Goal: Task Accomplishment & Management: Manage account settings

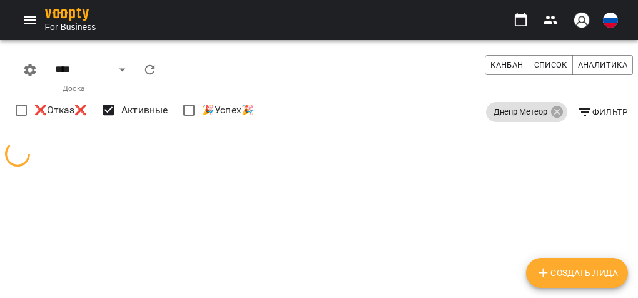
select select "**********"
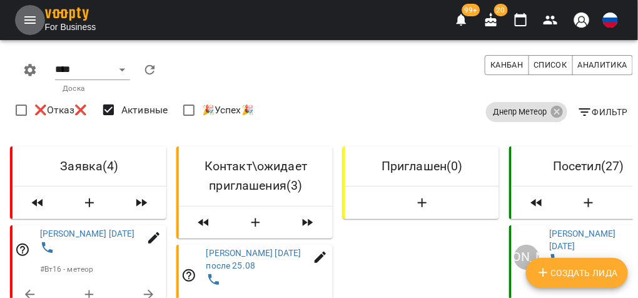
click at [28, 19] on icon "Menu" at bounding box center [30, 20] width 15 height 15
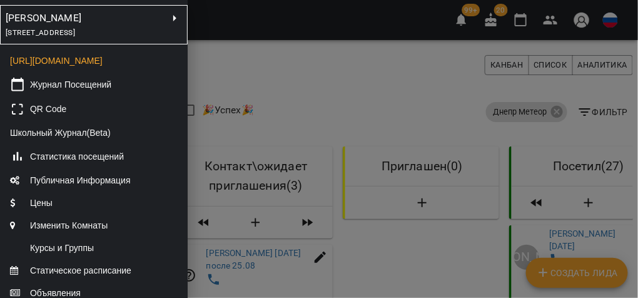
click at [66, 33] on span "[STREET_ADDRESS]" at bounding box center [40, 32] width 69 height 9
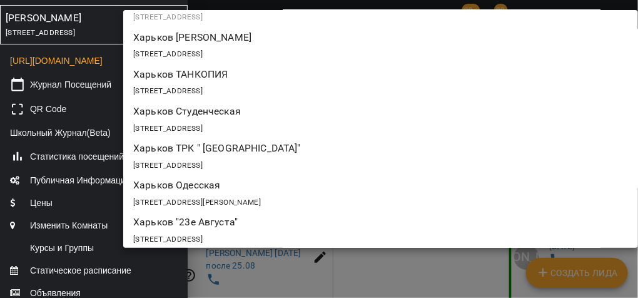
scroll to position [124, 0]
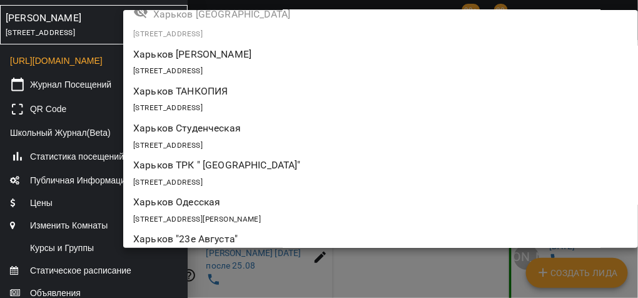
click at [207, 136] on div "[STREET_ADDRESS]" at bounding box center [380, 145] width 495 height 18
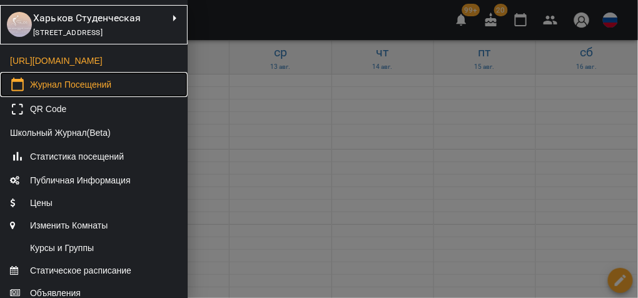
click at [83, 91] on span "Журнал Посещений" at bounding box center [70, 84] width 81 height 13
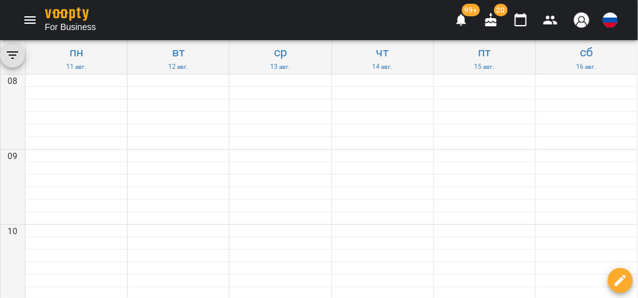
scroll to position [550, 0]
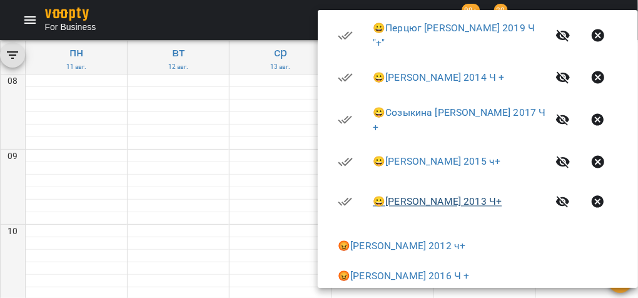
scroll to position [534, 0]
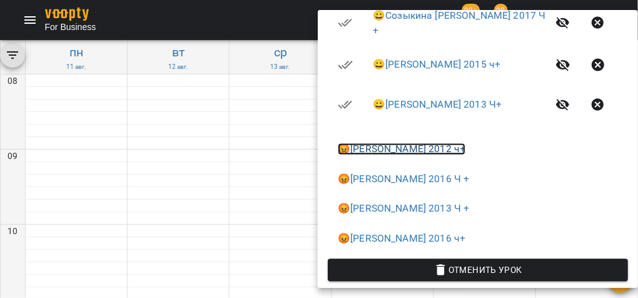
click at [382, 143] on link "😡 [PERSON_NAME] 2012 ч+" at bounding box center [402, 149] width 128 height 12
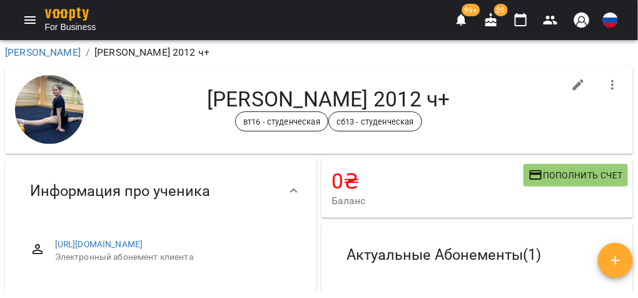
click at [610, 87] on icon "button" at bounding box center [613, 85] width 15 height 15
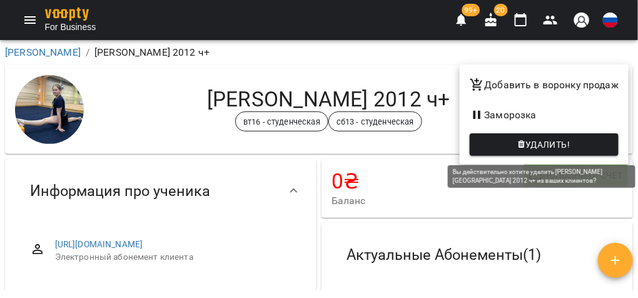
click at [570, 139] on span "Удалить!" at bounding box center [548, 144] width 44 height 15
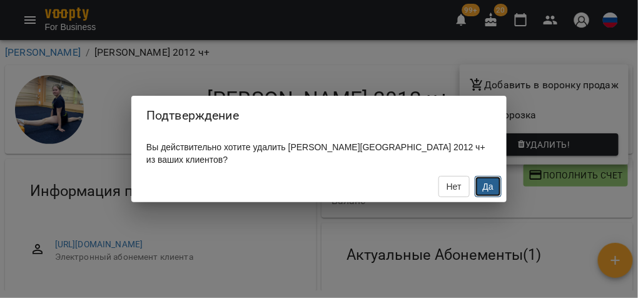
click at [484, 187] on span "Да" at bounding box center [488, 186] width 11 height 10
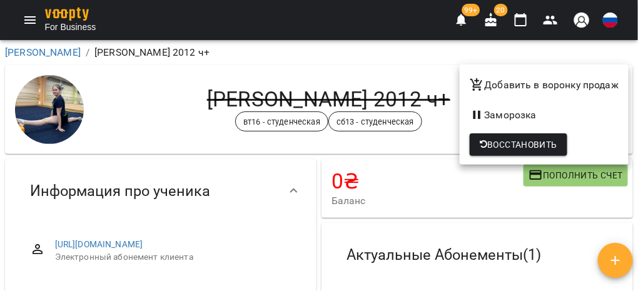
click at [281, 164] on div at bounding box center [319, 149] width 638 height 298
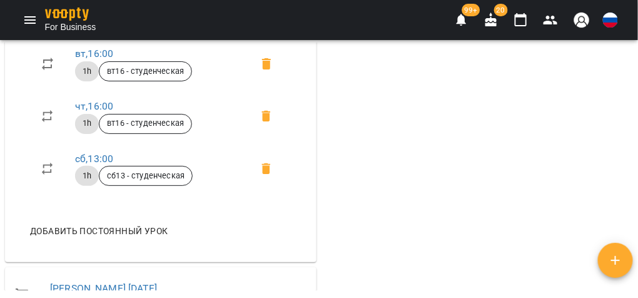
scroll to position [850, 0]
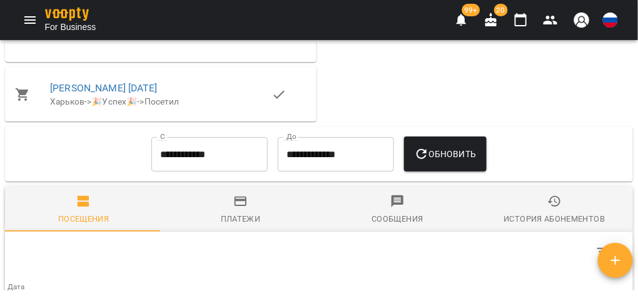
click at [246, 171] on input "**********" at bounding box center [209, 153] width 116 height 35
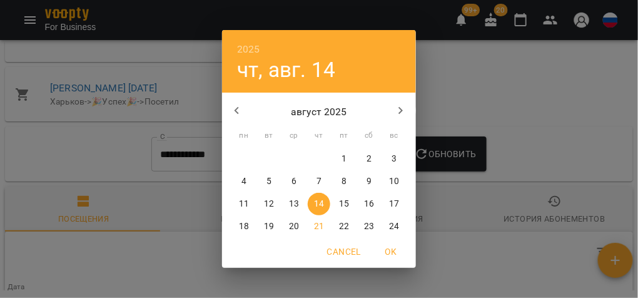
click at [239, 108] on icon "button" at bounding box center [237, 110] width 15 height 15
click at [392, 158] on p "1" at bounding box center [394, 159] width 5 height 13
type input "**********"
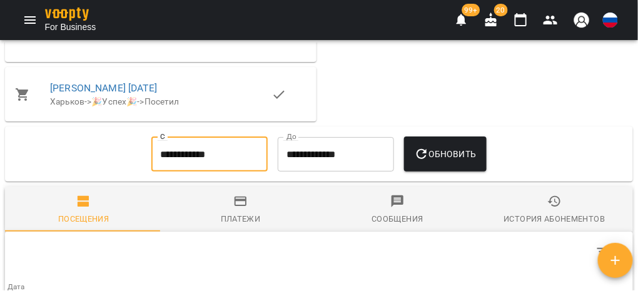
click at [437, 161] on span "Обновить" at bounding box center [445, 153] width 63 height 15
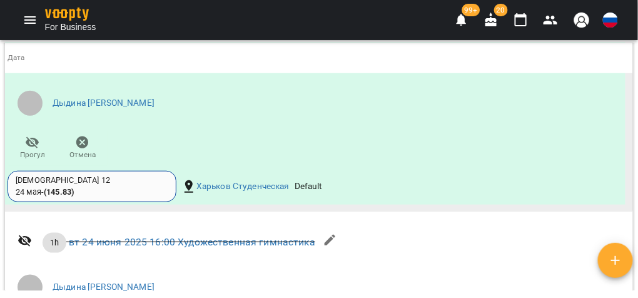
scroll to position [2502, 0]
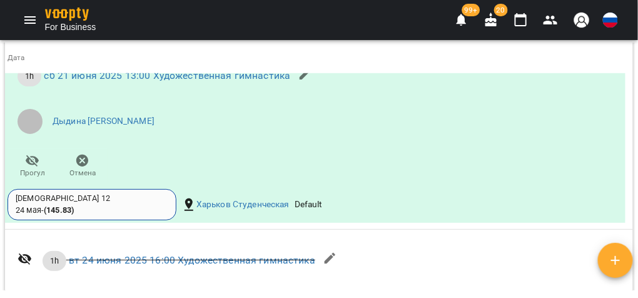
click at [33, 18] on icon "Menu" at bounding box center [30, 20] width 15 height 15
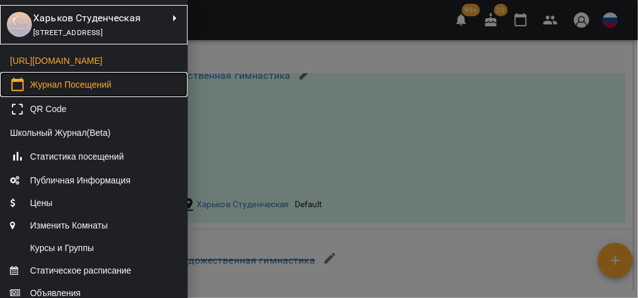
click at [58, 91] on span "Журнал Посещений" at bounding box center [70, 84] width 81 height 13
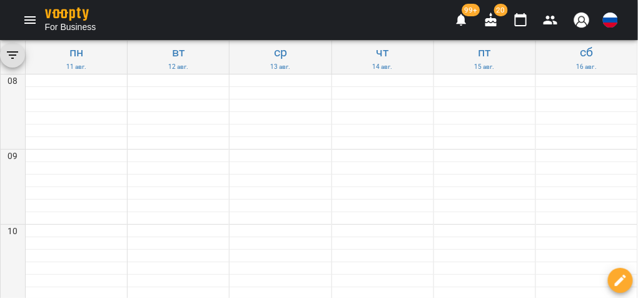
scroll to position [550, 0]
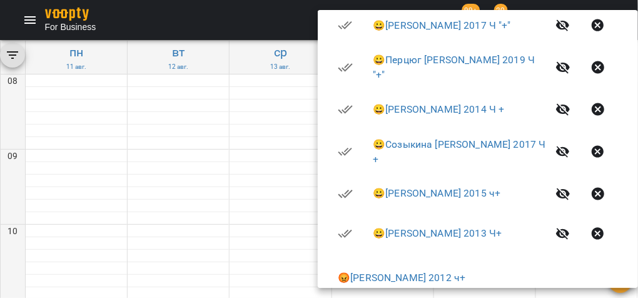
scroll to position [534, 0]
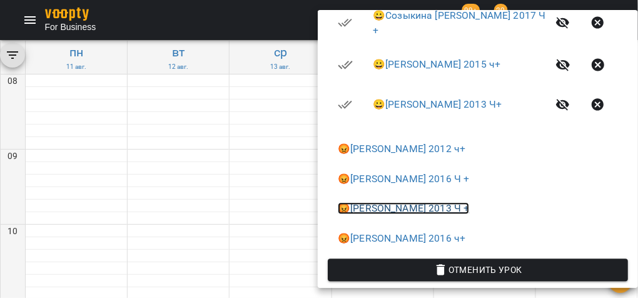
click at [377, 203] on link "😡 [PERSON_NAME] 2013 Ч +" at bounding box center [403, 209] width 131 height 12
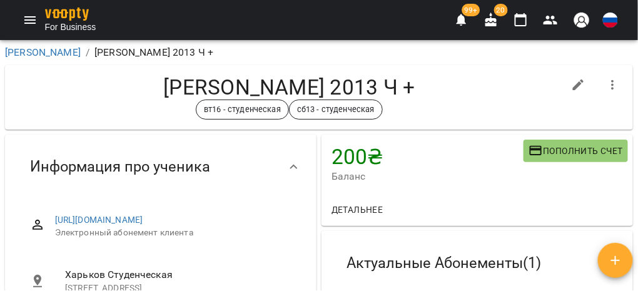
click at [606, 83] on icon "button" at bounding box center [613, 85] width 15 height 15
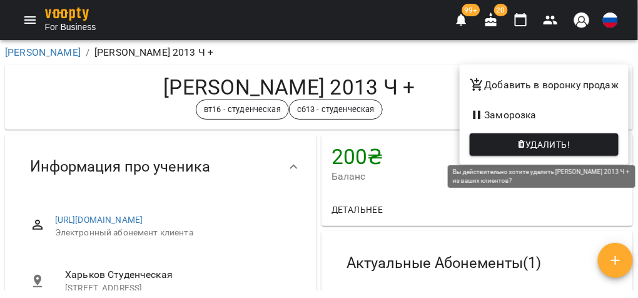
click at [553, 139] on span "Удалить!" at bounding box center [548, 144] width 44 height 15
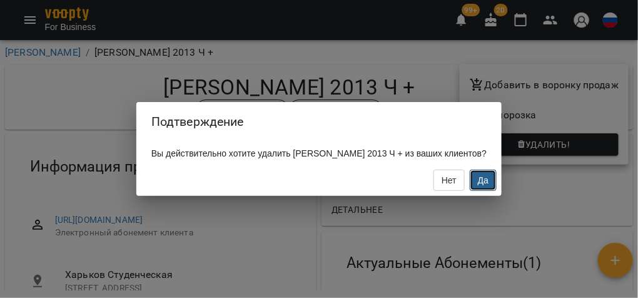
click at [478, 185] on span "Да" at bounding box center [483, 180] width 11 height 10
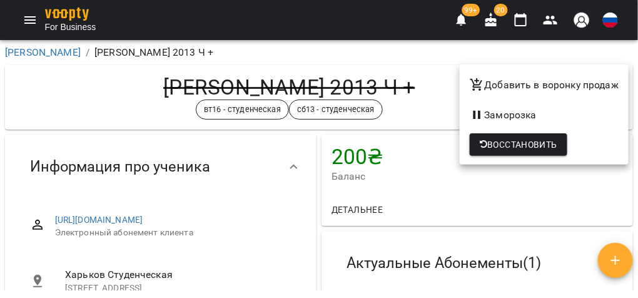
click at [78, 91] on div at bounding box center [319, 149] width 638 height 298
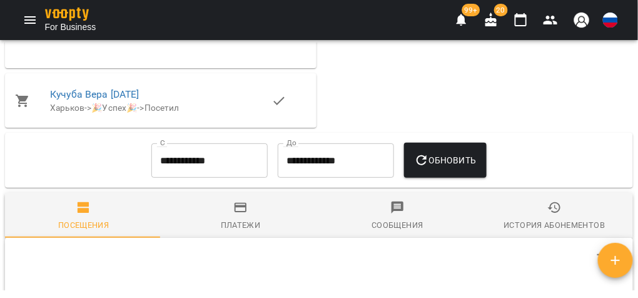
scroll to position [850, 0]
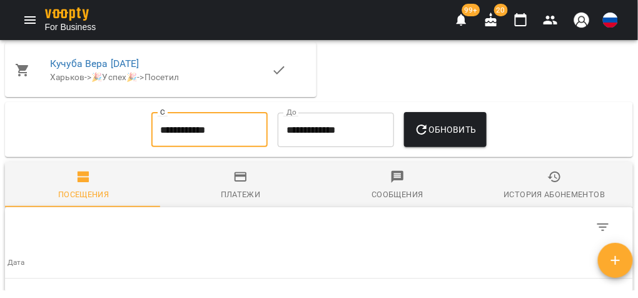
click at [212, 147] on input "**********" at bounding box center [209, 129] width 116 height 35
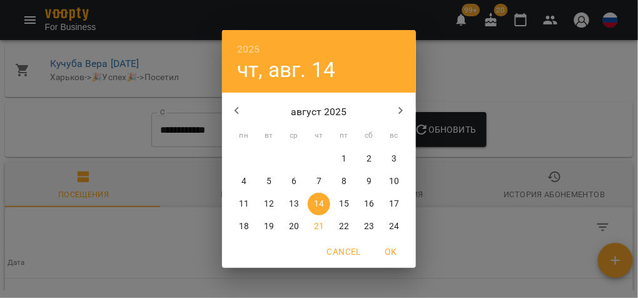
click at [235, 111] on icon "button" at bounding box center [237, 111] width 4 height 8
click at [235, 112] on icon "button" at bounding box center [237, 110] width 15 height 15
click at [389, 156] on span "1" at bounding box center [394, 159] width 23 height 13
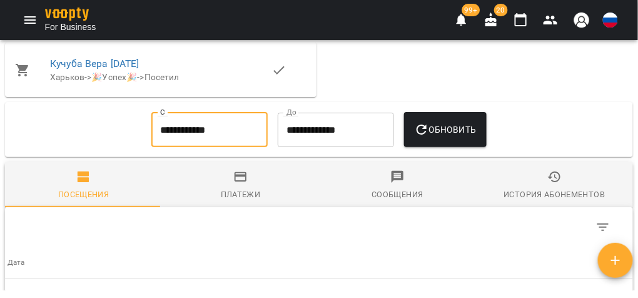
click at [466, 147] on button "Обновить" at bounding box center [445, 129] width 83 height 35
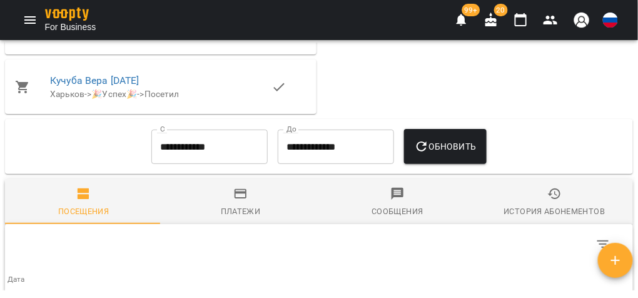
scroll to position [800, 0]
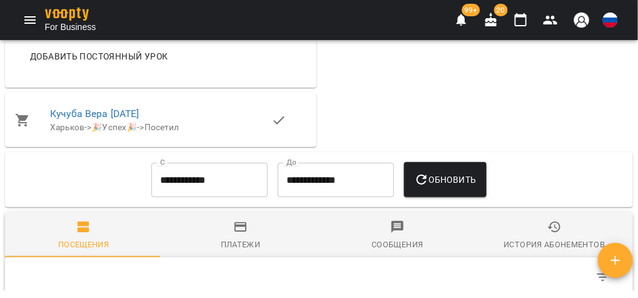
click at [213, 197] on input "**********" at bounding box center [209, 179] width 116 height 35
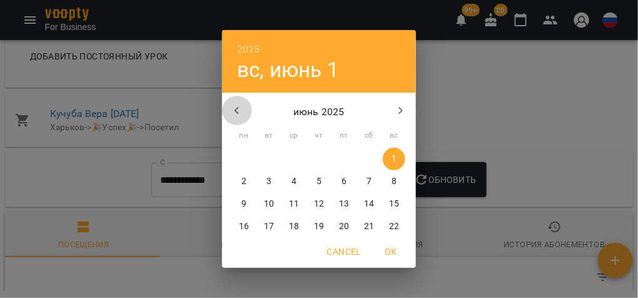
click at [242, 104] on icon "button" at bounding box center [237, 110] width 15 height 15
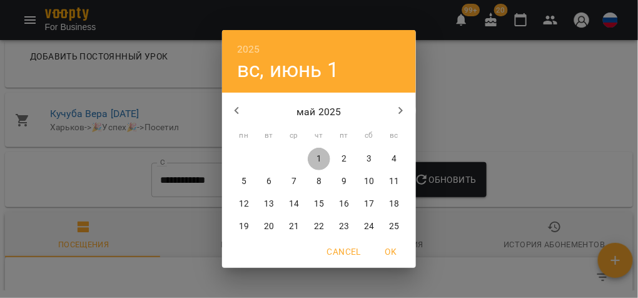
click at [317, 155] on p "1" at bounding box center [319, 159] width 5 height 13
type input "**********"
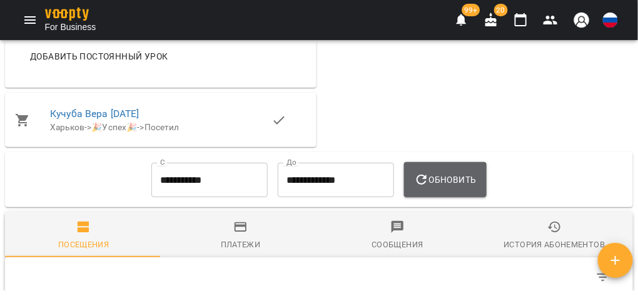
click at [432, 197] on button "Обновить" at bounding box center [445, 179] width 83 height 35
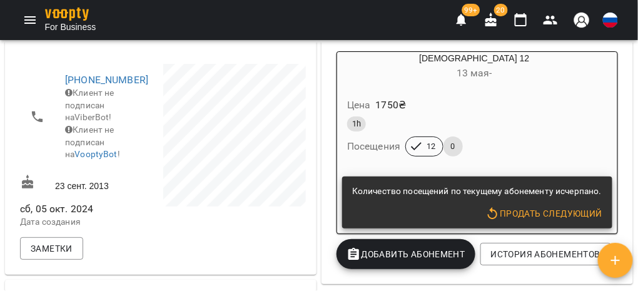
scroll to position [0, 0]
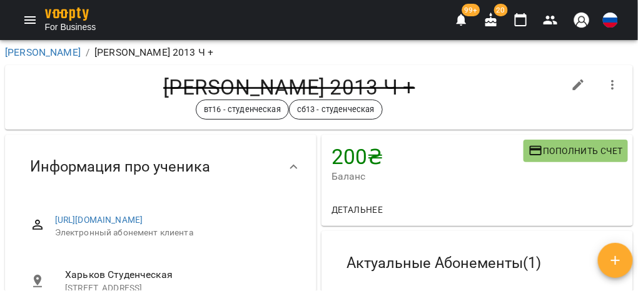
click at [33, 18] on icon "Menu" at bounding box center [30, 20] width 15 height 15
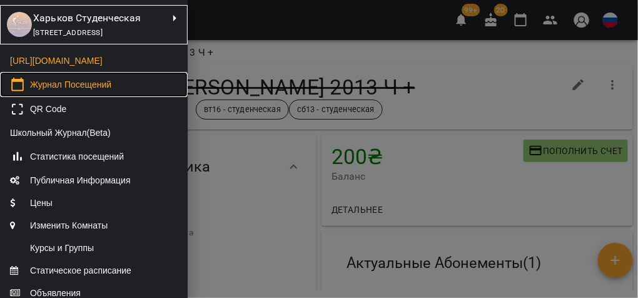
click at [88, 91] on span "Журнал Посещений" at bounding box center [70, 84] width 81 height 13
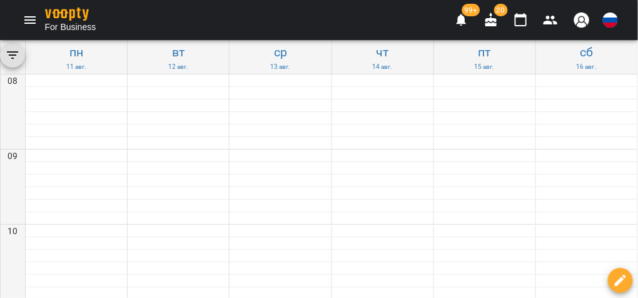
scroll to position [500, 0]
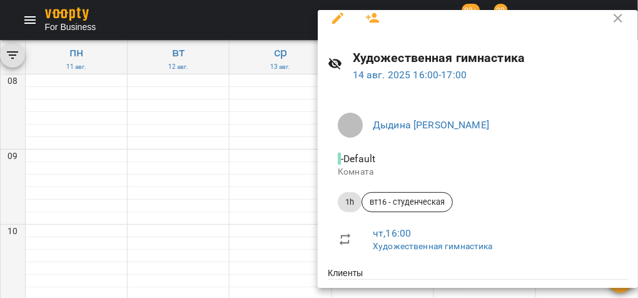
scroll to position [0, 0]
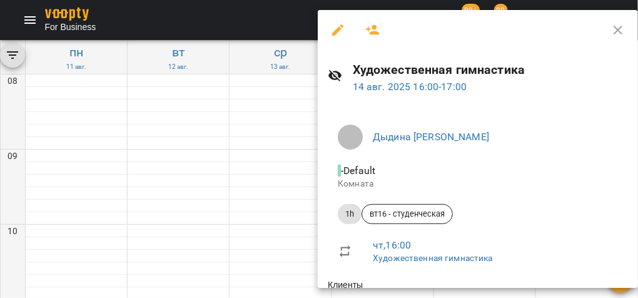
click at [611, 29] on icon "button" at bounding box center [618, 30] width 15 height 15
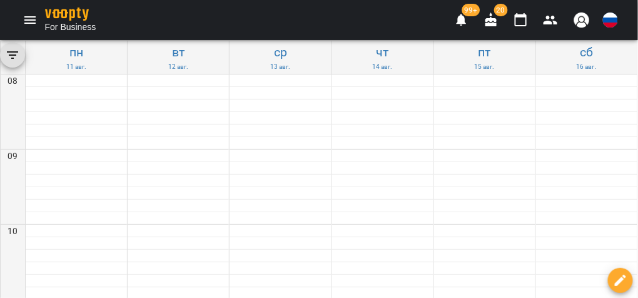
scroll to position [650, 0]
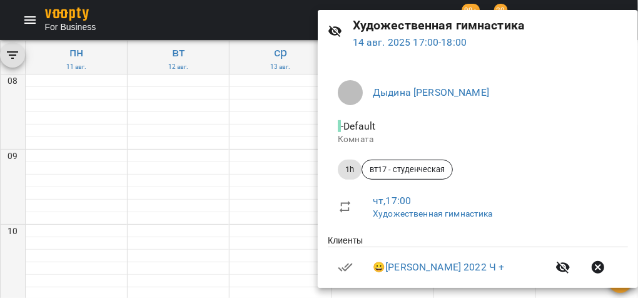
scroll to position [0, 0]
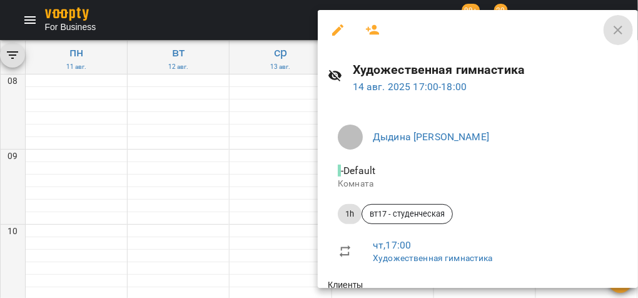
click at [611, 35] on icon "button" at bounding box center [618, 30] width 15 height 15
